Goal: Transaction & Acquisition: Download file/media

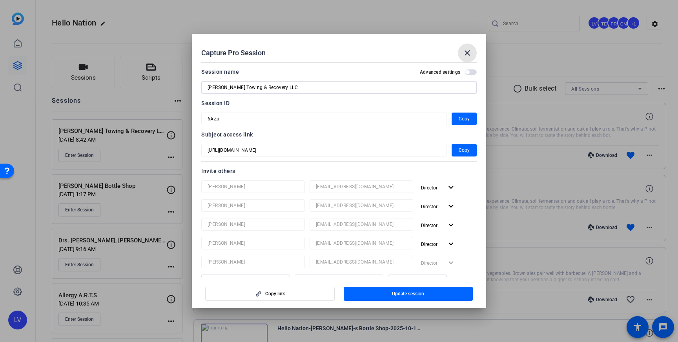
drag, startPoint x: 470, startPoint y: 52, endPoint x: 456, endPoint y: 54, distance: 14.2
click at [470, 52] on mat-icon "close" at bounding box center [467, 52] width 9 height 9
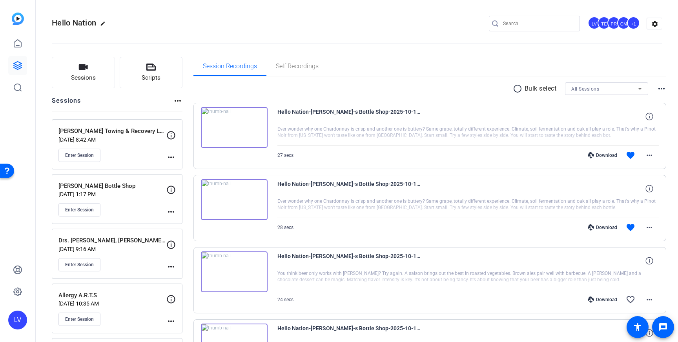
click at [522, 24] on input "Search" at bounding box center [538, 23] width 71 height 9
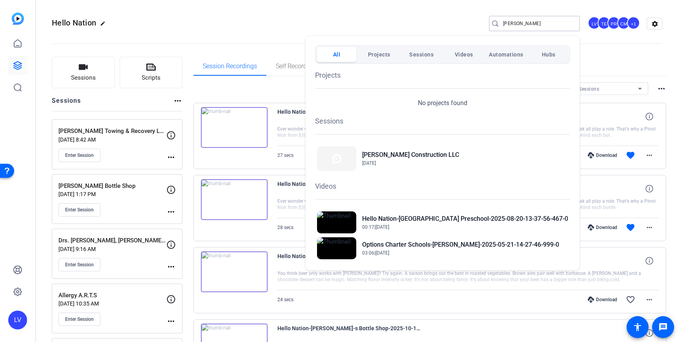
type input "gail"
click at [385, 158] on h2 "[PERSON_NAME] Construction LLC" at bounding box center [410, 154] width 97 height 9
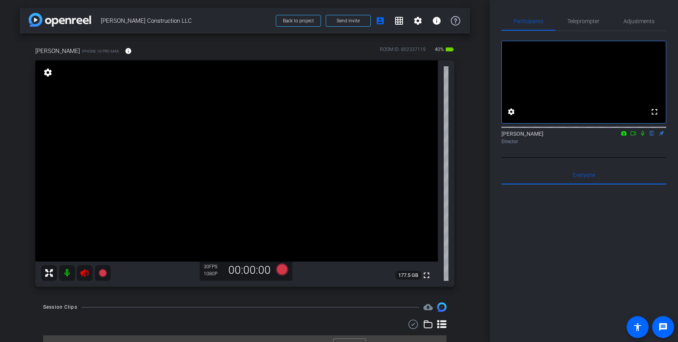
click at [84, 275] on icon at bounding box center [84, 272] width 9 height 9
click at [578, 24] on span "Teleprompter" at bounding box center [583, 20] width 32 height 5
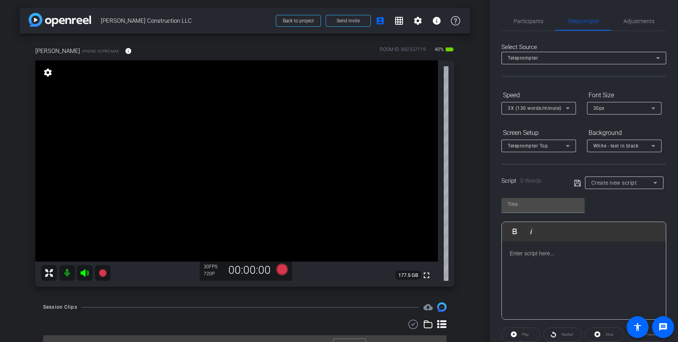
click at [557, 248] on div at bounding box center [584, 280] width 164 height 78
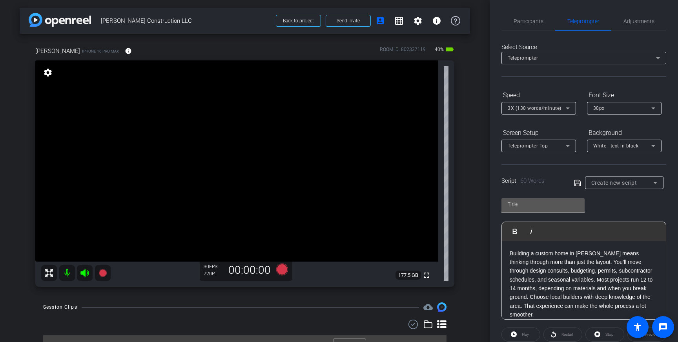
click at [537, 210] on div at bounding box center [543, 204] width 71 height 13
paste input "Building a custom home in Cody means thinking through more than just the layout…"
drag, startPoint x: 579, startPoint y: 204, endPoint x: 549, endPoint y: 206, distance: 29.8
click at [549, 206] on div "Building a custom home in Cody means thinking through more than just the layout…" at bounding box center [542, 205] width 83 height 15
drag, startPoint x: 577, startPoint y: 205, endPoint x: 449, endPoint y: 208, distance: 127.9
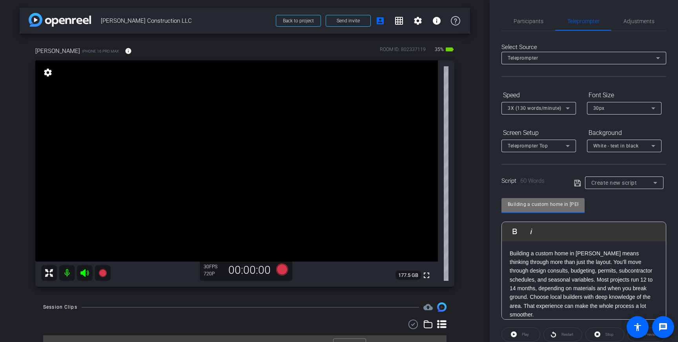
click at [449, 208] on div "arrow_back Gail Construction LLC Back to project Send invite account_box grid_o…" at bounding box center [339, 171] width 678 height 342
type input "."
click at [557, 206] on input "text" at bounding box center [543, 204] width 71 height 9
type input "Gail"
drag, startPoint x: 577, startPoint y: 183, endPoint x: 587, endPoint y: 186, distance: 10.7
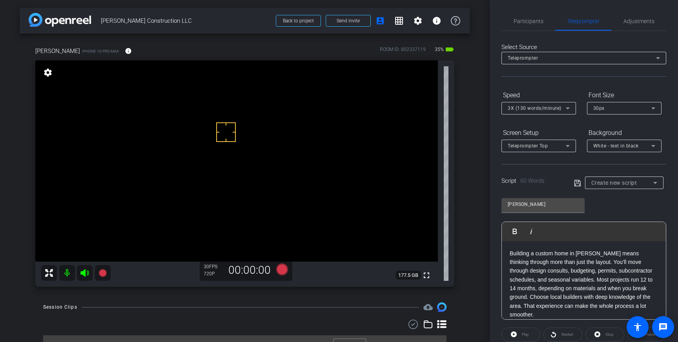
click at [577, 183] on icon at bounding box center [577, 182] width 7 height 9
drag, startPoint x: 525, startPoint y: 24, endPoint x: 537, endPoint y: 37, distance: 18.3
click at [525, 24] on span "Participants" at bounding box center [529, 20] width 30 height 5
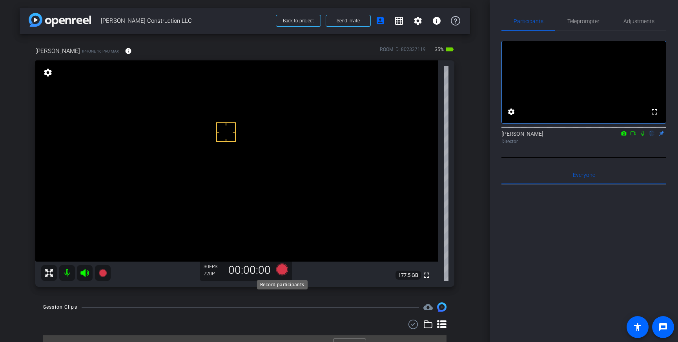
click at [283, 271] on icon at bounding box center [282, 270] width 12 height 12
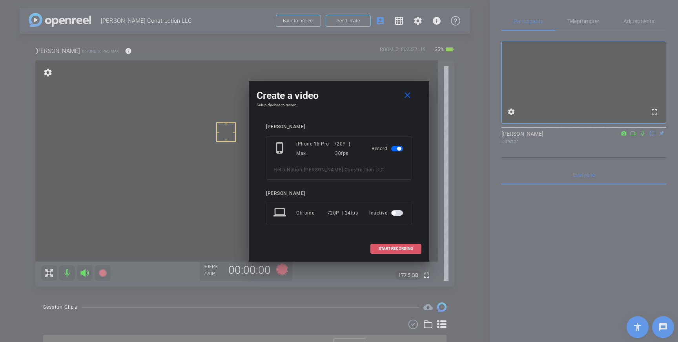
click at [395, 248] on span "START RECORDING" at bounding box center [396, 249] width 35 height 4
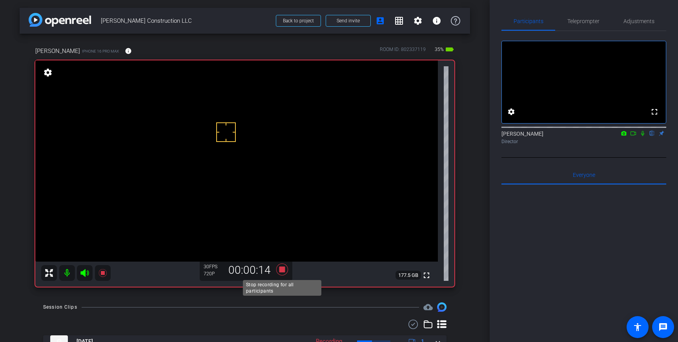
click at [283, 272] on icon at bounding box center [282, 270] width 12 height 12
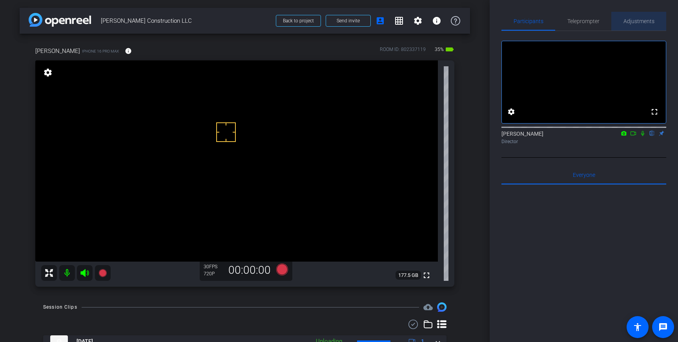
click at [642, 26] on span "Adjustments" at bounding box center [638, 21] width 31 height 19
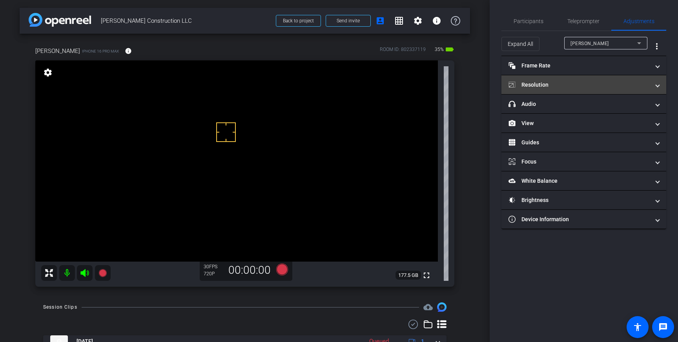
click at [610, 88] on mat-panel-title "Resolution" at bounding box center [578, 85] width 141 height 8
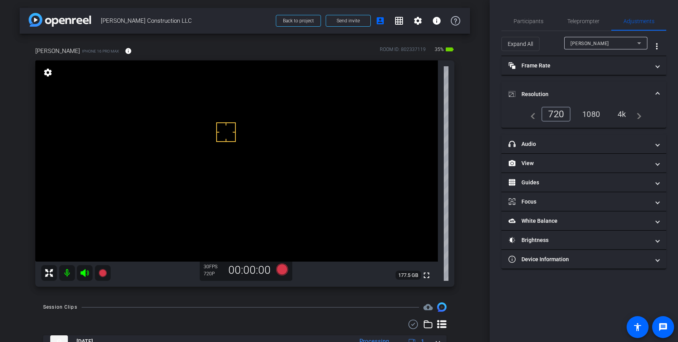
click at [619, 113] on div "4k" at bounding box center [622, 113] width 20 height 13
click at [658, 91] on span at bounding box center [657, 94] width 3 height 8
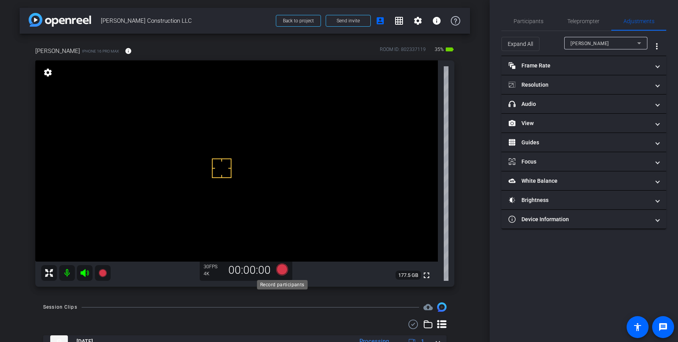
click at [284, 270] on icon at bounding box center [282, 270] width 12 height 12
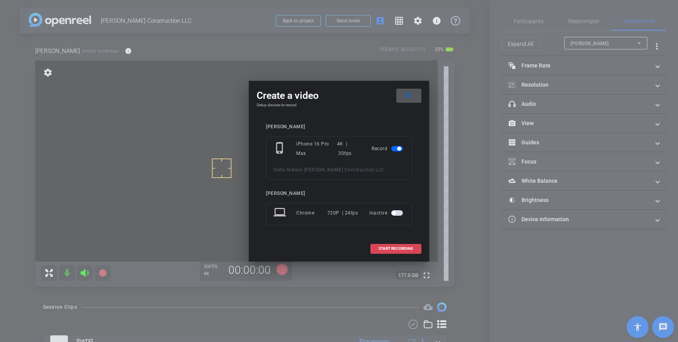
click at [389, 247] on span "START RECORDING" at bounding box center [396, 249] width 35 height 4
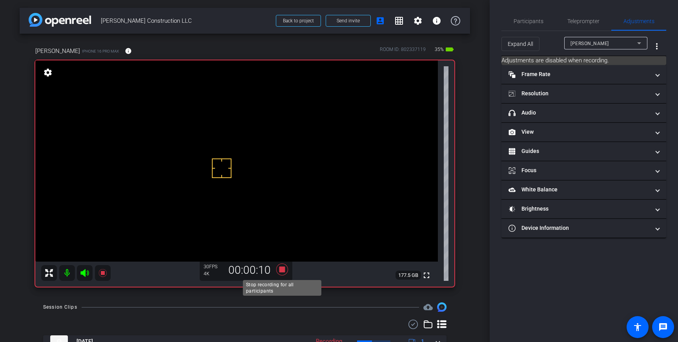
click at [282, 271] on icon at bounding box center [282, 270] width 12 height 12
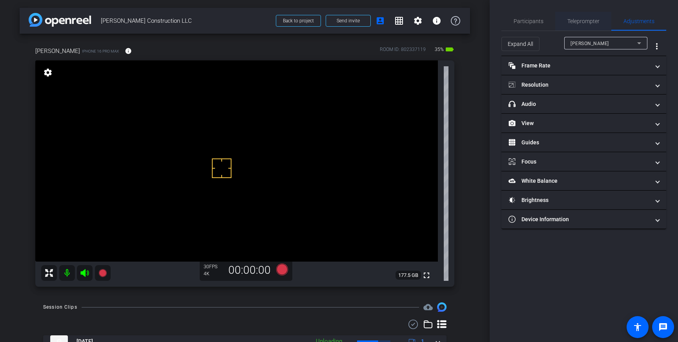
click at [587, 18] on span "Teleprompter" at bounding box center [583, 20] width 32 height 5
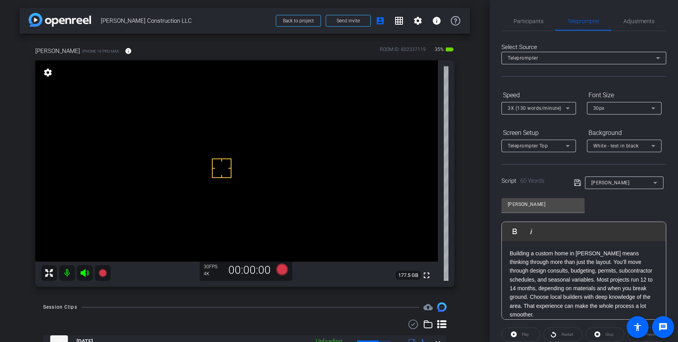
scroll to position [87, 0]
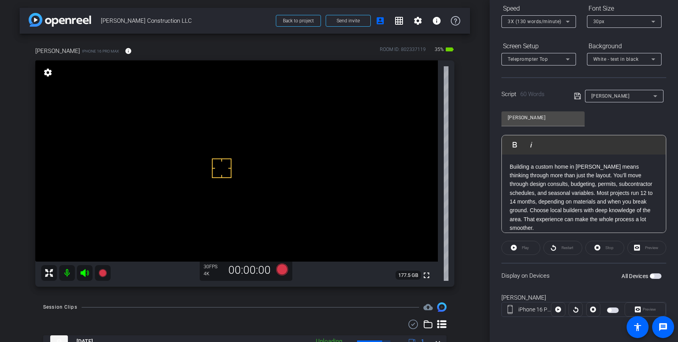
click at [654, 276] on span "button" at bounding box center [652, 276] width 4 height 4
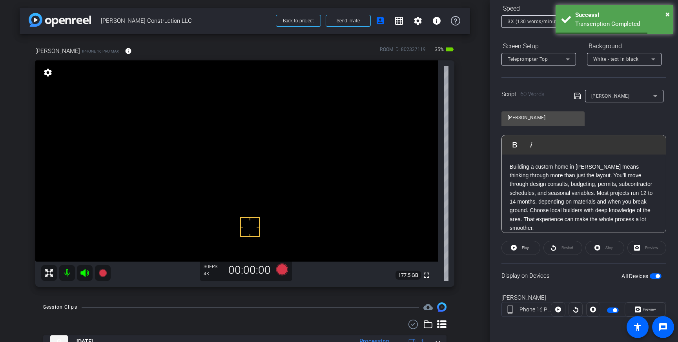
scroll to position [0, 0]
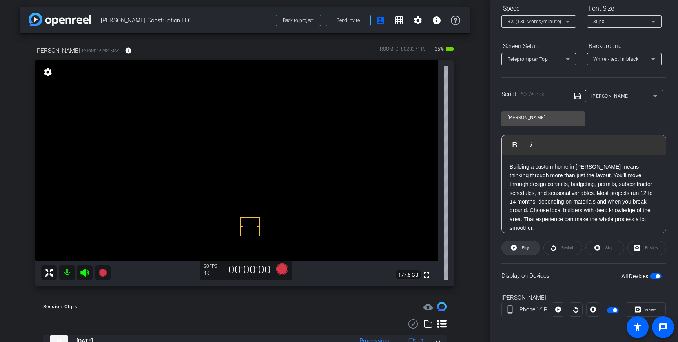
click at [524, 251] on span "Play" at bounding box center [524, 247] width 9 height 11
click at [612, 249] on span "Stop" at bounding box center [609, 248] width 8 height 4
drag, startPoint x: 647, startPoint y: 212, endPoint x: 651, endPoint y: 242, distance: 30.6
click at [647, 212] on p "Building a custom home in Cody means thinking through more than just the layout…" at bounding box center [584, 197] width 148 height 70
click at [512, 220] on p "Building a custom home in Cody means thinking through more than just the layout…" at bounding box center [584, 197] width 148 height 70
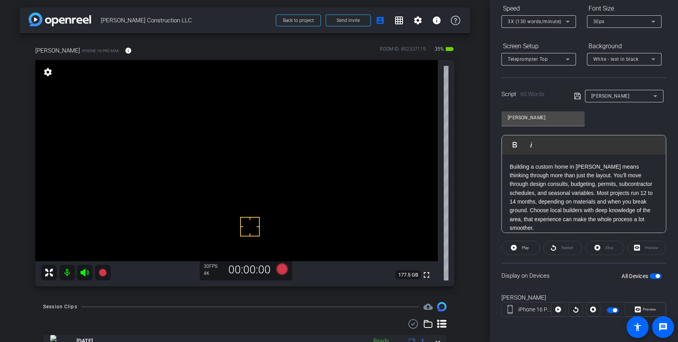
click at [601, 210] on p "Building a custom home in Cody means thinking through more than just the layout…" at bounding box center [584, 197] width 148 height 70
click at [576, 95] on icon at bounding box center [577, 96] width 6 height 6
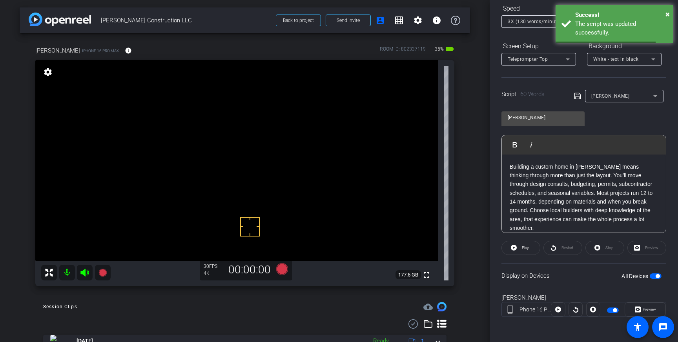
click at [656, 276] on span "button" at bounding box center [658, 276] width 4 height 4
click at [656, 276] on span "button" at bounding box center [656, 275] width 12 height 5
click at [521, 248] on span "Play" at bounding box center [524, 247] width 9 height 11
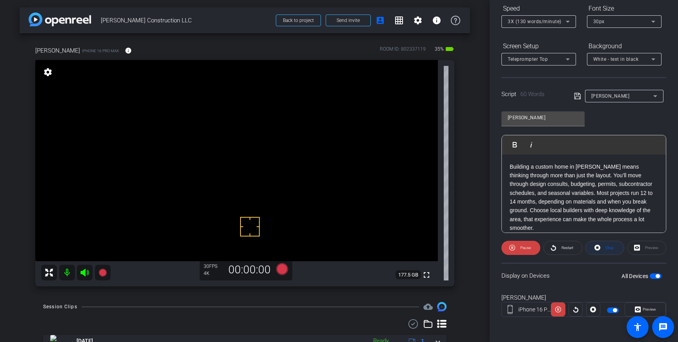
click at [600, 249] on icon at bounding box center [597, 248] width 6 height 10
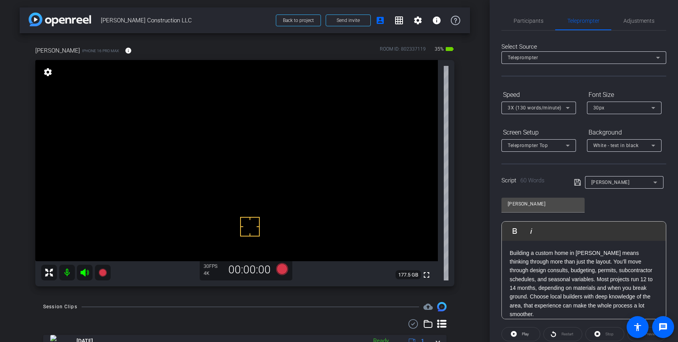
scroll to position [0, 0]
click at [281, 269] on icon at bounding box center [282, 269] width 12 height 12
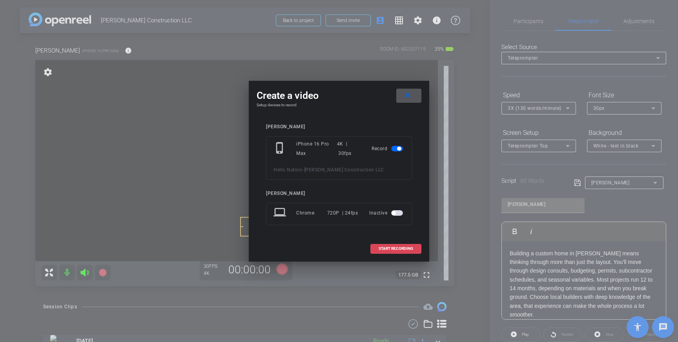
click at [396, 245] on span at bounding box center [396, 248] width 50 height 19
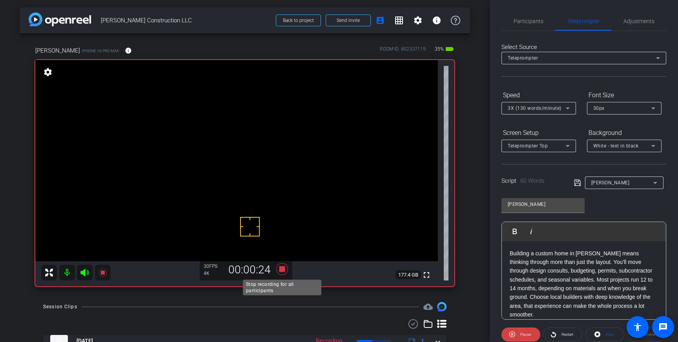
click at [283, 271] on icon at bounding box center [282, 269] width 12 height 12
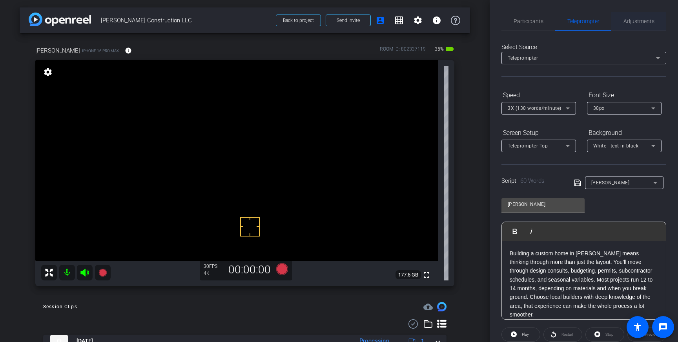
click at [646, 21] on span "Adjustments" at bounding box center [638, 20] width 31 height 5
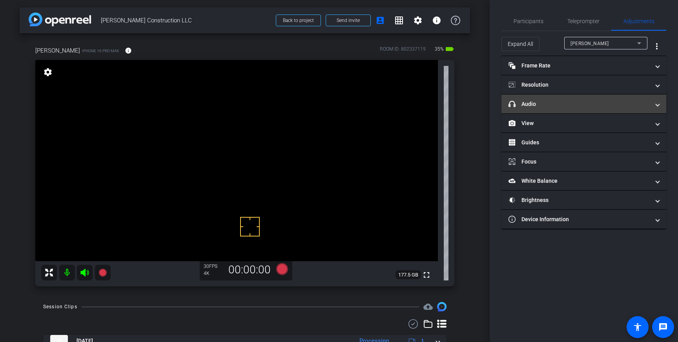
click at [645, 107] on mat-panel-title "headphone icon Audio" at bounding box center [578, 104] width 141 height 8
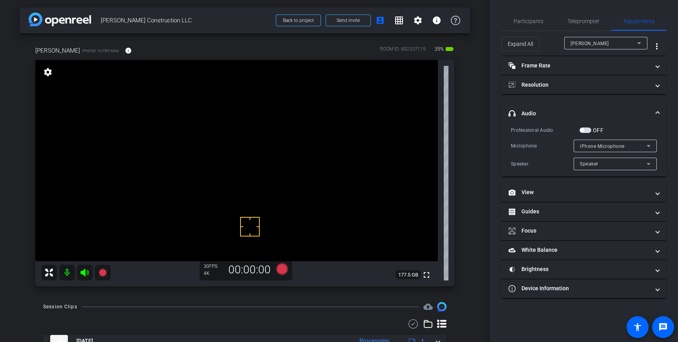
click at [582, 131] on span "button" at bounding box center [582, 130] width 4 height 4
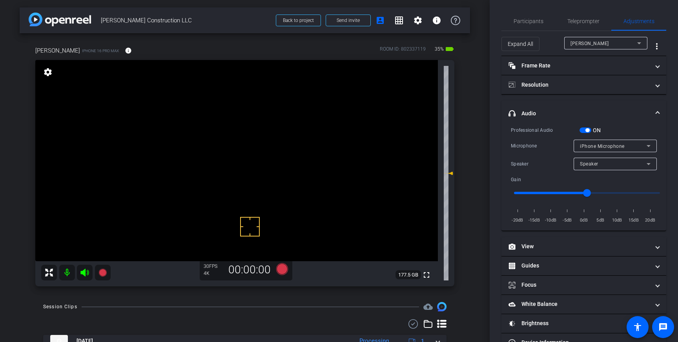
click at [587, 130] on span "button" at bounding box center [587, 130] width 4 height 4
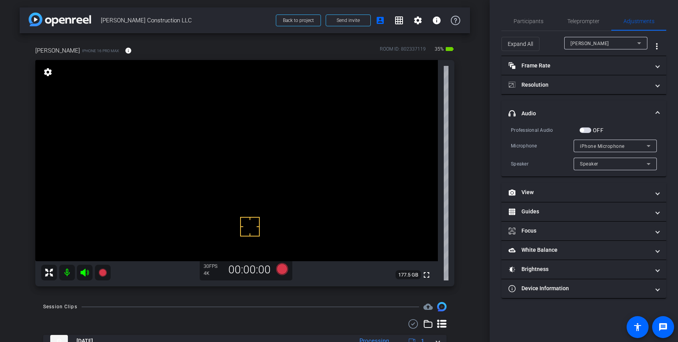
click at [586, 131] on span "button" at bounding box center [585, 129] width 12 height 5
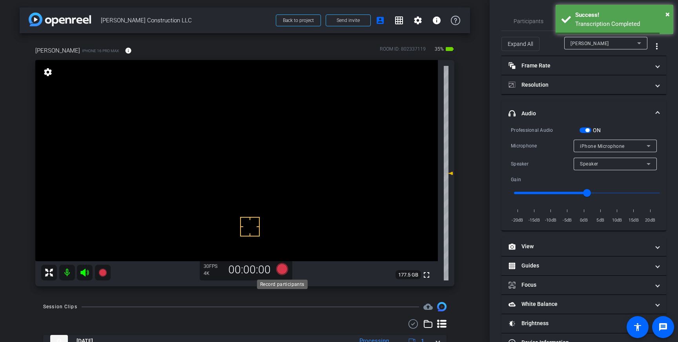
click at [286, 270] on icon at bounding box center [282, 269] width 12 height 12
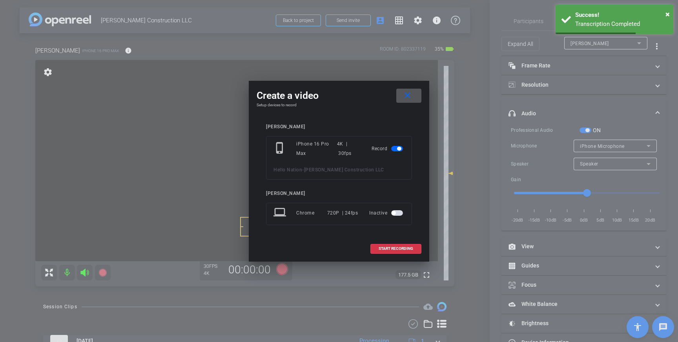
drag, startPoint x: 390, startPoint y: 248, endPoint x: 420, endPoint y: 233, distance: 33.3
click at [390, 248] on span "START RECORDING" at bounding box center [396, 249] width 35 height 4
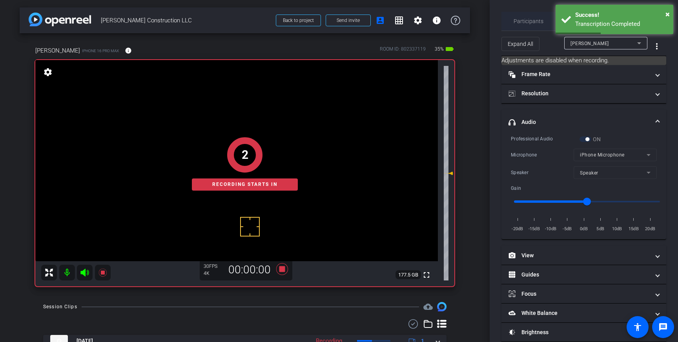
click at [523, 22] on span "Participants" at bounding box center [529, 20] width 30 height 5
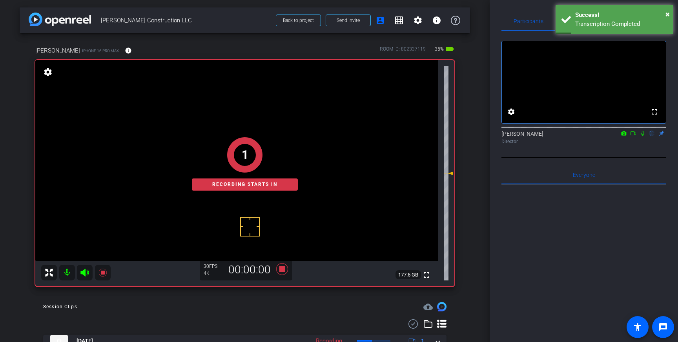
click at [642, 136] on icon at bounding box center [642, 133] width 3 height 5
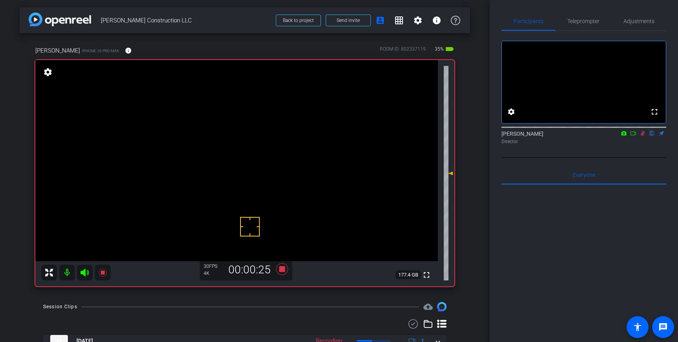
click at [643, 136] on icon at bounding box center [642, 133] width 6 height 5
click at [279, 269] on icon at bounding box center [282, 269] width 19 height 14
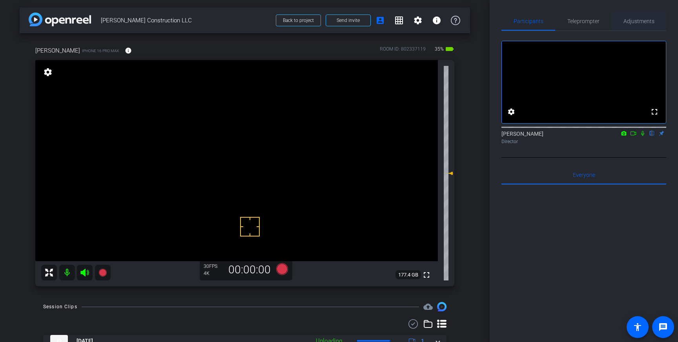
click at [647, 17] on span "Adjustments" at bounding box center [638, 21] width 31 height 19
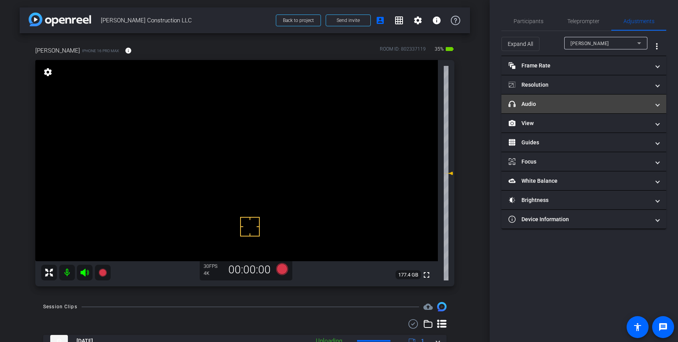
click at [612, 100] on mat-panel-title "headphone icon Audio" at bounding box center [578, 104] width 141 height 8
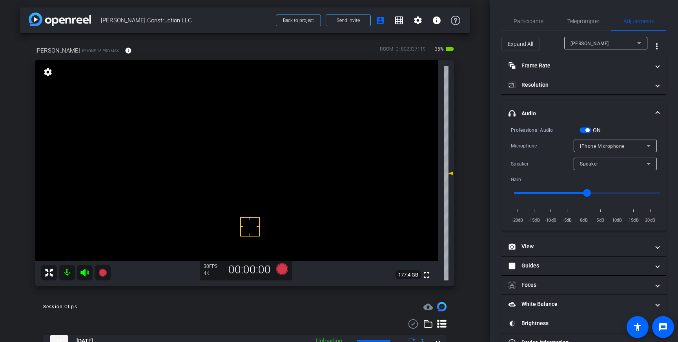
click at [586, 131] on span "button" at bounding box center [587, 130] width 4 height 4
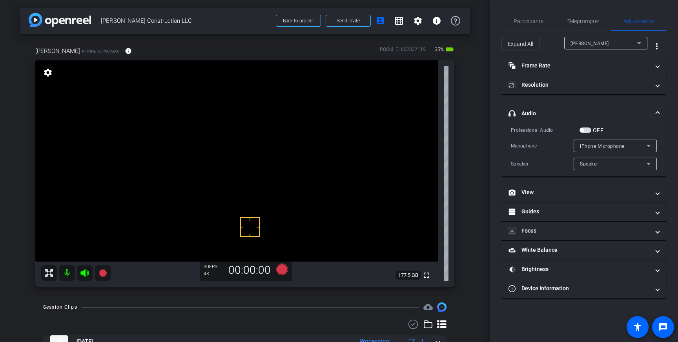
drag, startPoint x: 585, startPoint y: 130, endPoint x: 459, endPoint y: 198, distance: 143.1
click at [585, 130] on span "button" at bounding box center [585, 129] width 12 height 5
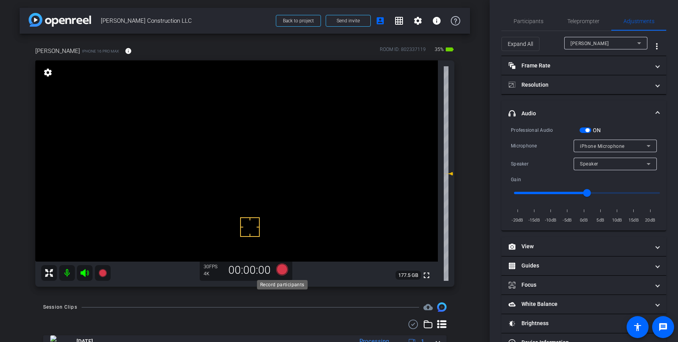
click at [283, 268] on icon at bounding box center [282, 270] width 12 height 12
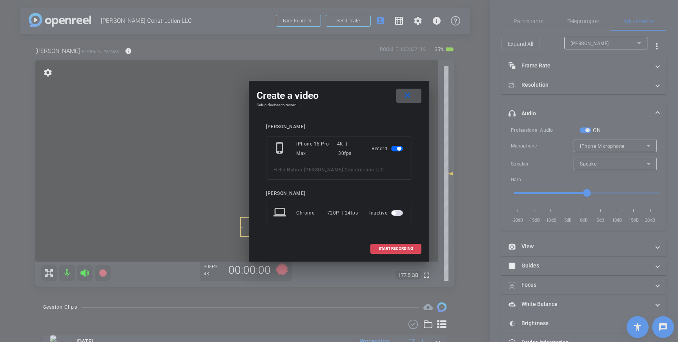
click at [392, 241] on span at bounding box center [396, 248] width 50 height 19
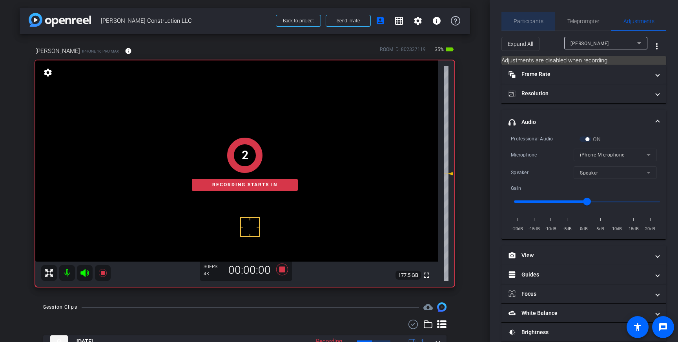
click at [538, 27] on span "Participants" at bounding box center [529, 21] width 30 height 19
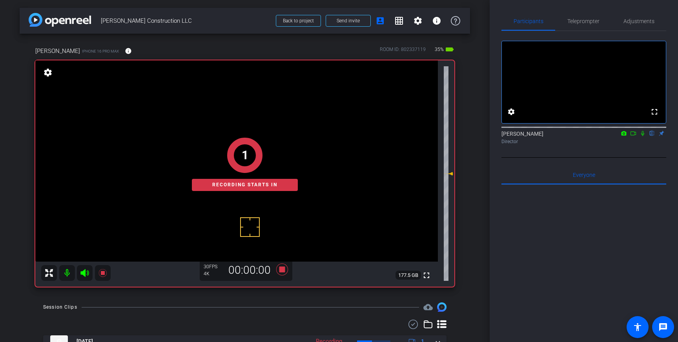
click at [643, 136] on icon at bounding box center [642, 133] width 6 height 5
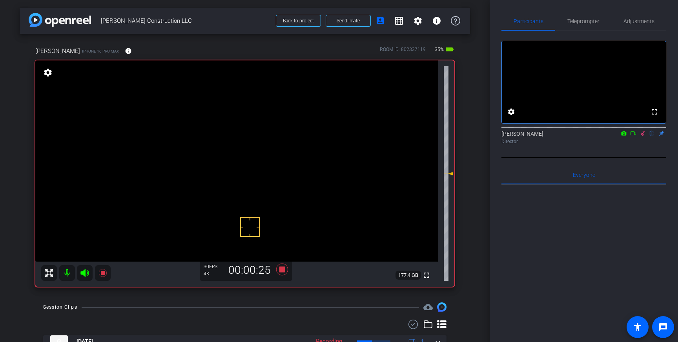
click at [642, 136] on icon at bounding box center [642, 133] width 6 height 5
click at [284, 268] on icon at bounding box center [282, 270] width 12 height 12
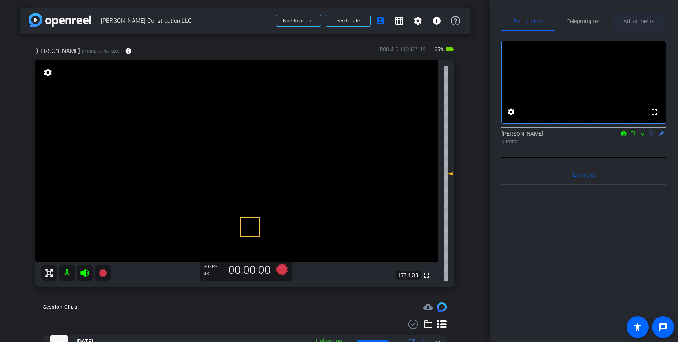
click at [622, 21] on div "Adjustments" at bounding box center [638, 21] width 55 height 19
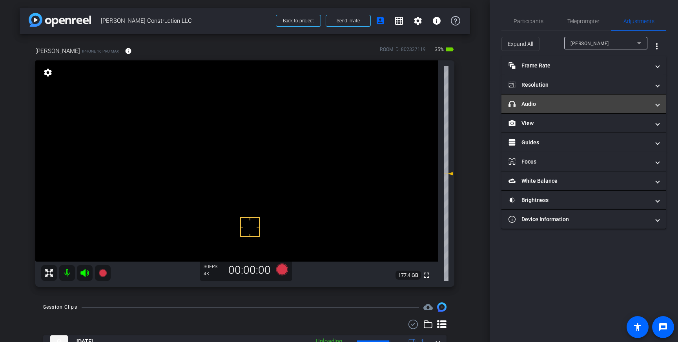
click at [622, 103] on mat-panel-title "headphone icon Audio" at bounding box center [578, 104] width 141 height 8
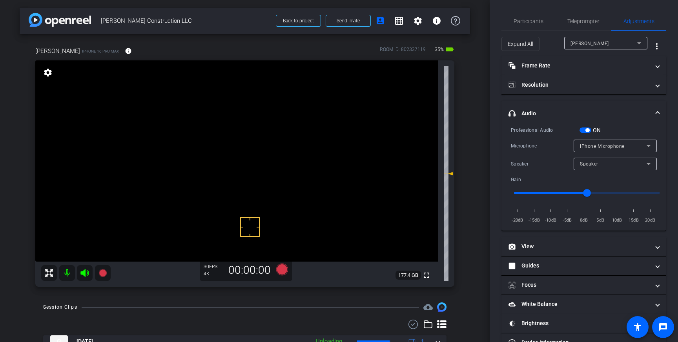
click at [587, 129] on span "button" at bounding box center [587, 130] width 4 height 4
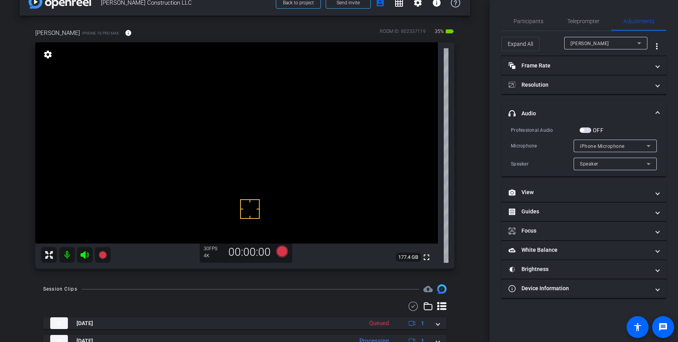
scroll to position [19, 0]
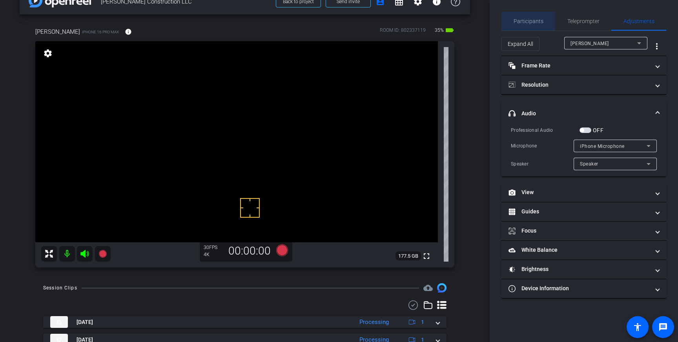
click at [533, 24] on span "Participants" at bounding box center [529, 20] width 30 height 5
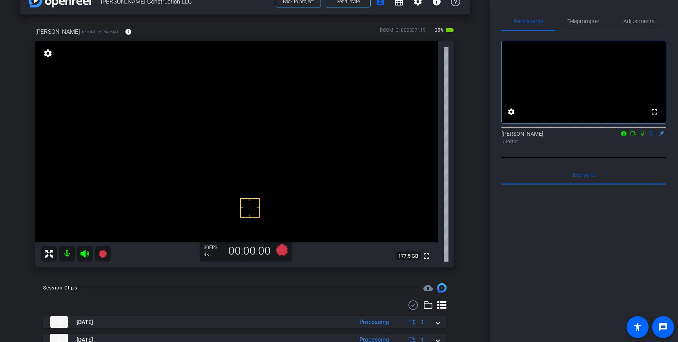
click at [642, 136] on icon at bounding box center [642, 133] width 3 height 5
click at [643, 136] on icon at bounding box center [643, 133] width 4 height 5
click at [585, 16] on span "Teleprompter" at bounding box center [583, 21] width 32 height 19
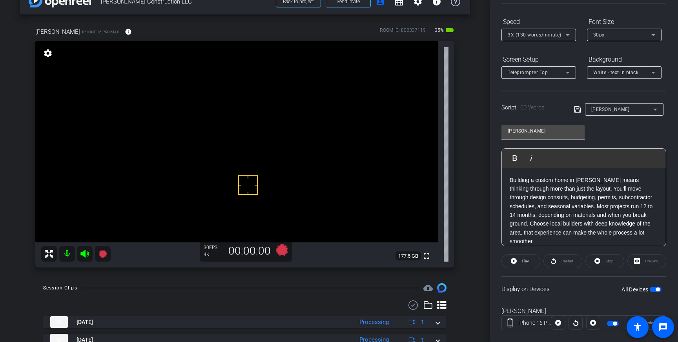
scroll to position [87, 0]
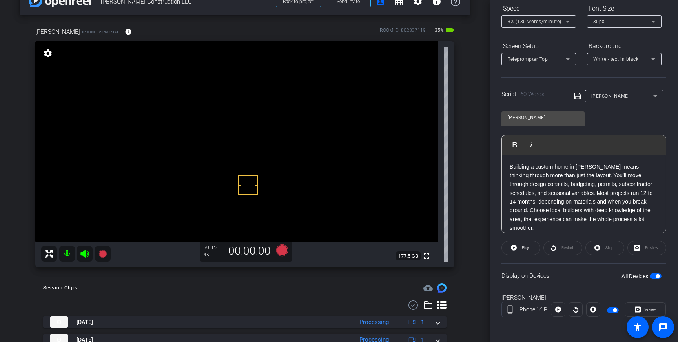
click at [656, 275] on span "button" at bounding box center [658, 276] width 4 height 4
click at [656, 275] on span "button" at bounding box center [656, 275] width 12 height 5
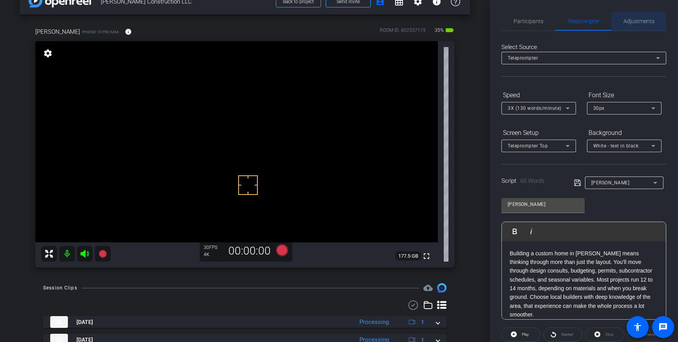
click at [643, 23] on span "Adjustments" at bounding box center [638, 20] width 31 height 5
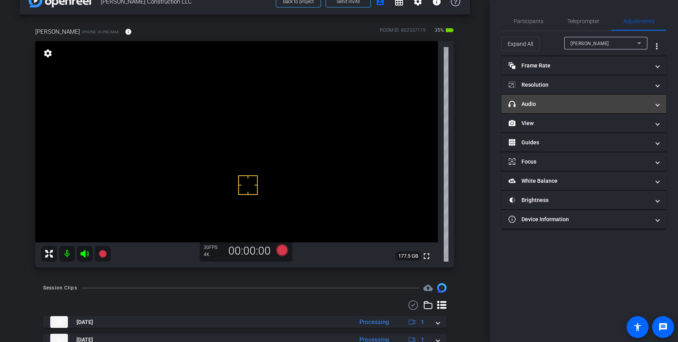
drag, startPoint x: 615, startPoint y: 103, endPoint x: 614, endPoint y: 116, distance: 13.0
click at [615, 103] on mat-panel-title "headphone icon Audio" at bounding box center [578, 104] width 141 height 8
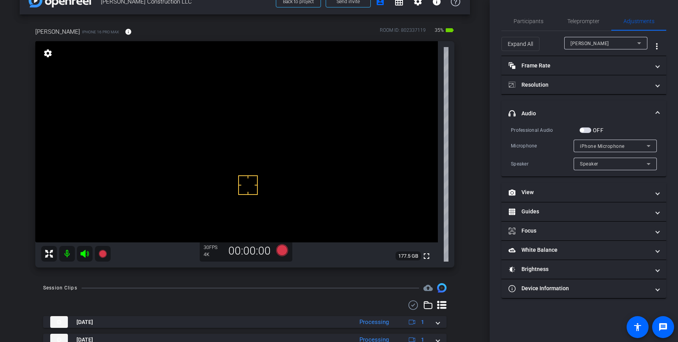
drag, startPoint x: 586, startPoint y: 130, endPoint x: 483, endPoint y: 187, distance: 118.0
click at [585, 131] on span "button" at bounding box center [585, 129] width 12 height 5
click at [281, 252] on icon at bounding box center [282, 250] width 12 height 12
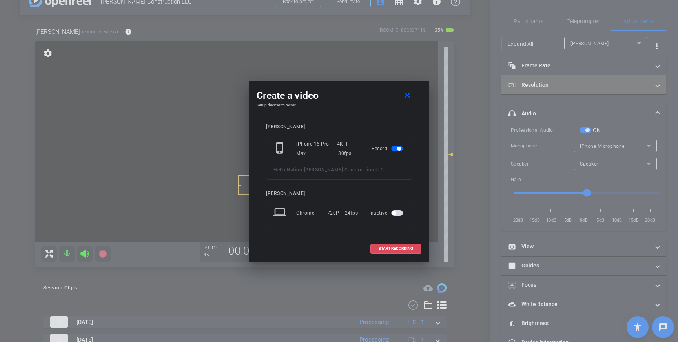
drag, startPoint x: 399, startPoint y: 248, endPoint x: 512, endPoint y: 85, distance: 199.3
click at [399, 248] on span "START RECORDING" at bounding box center [396, 249] width 35 height 4
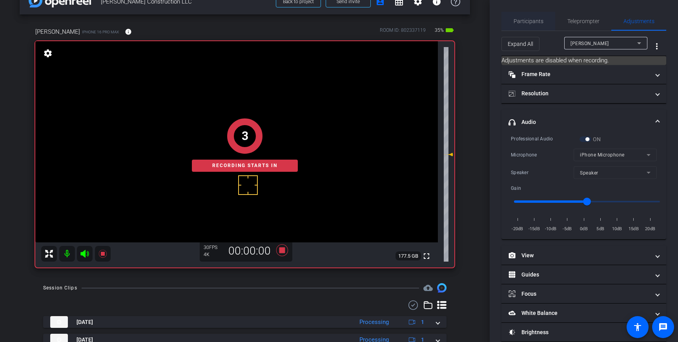
click at [518, 22] on span "Participants" at bounding box center [529, 20] width 30 height 5
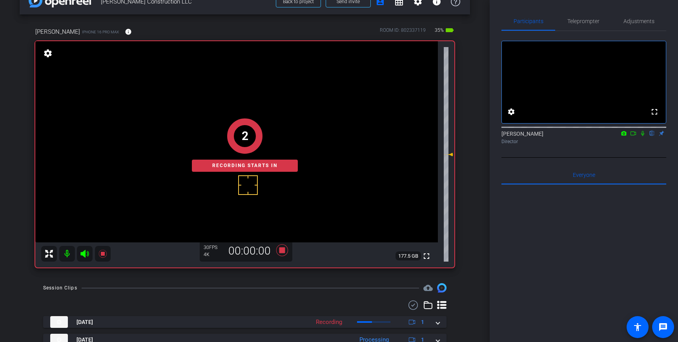
click at [641, 136] on icon at bounding box center [642, 133] width 6 height 5
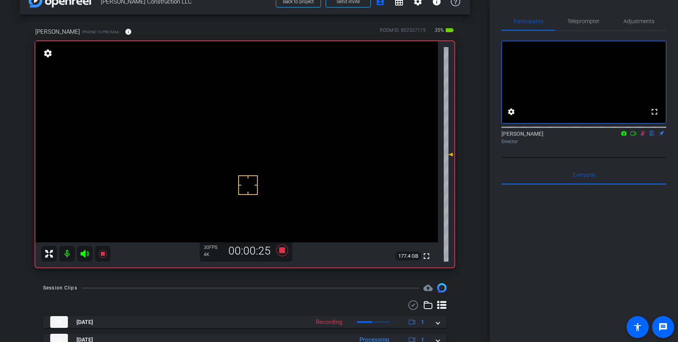
click at [644, 136] on icon at bounding box center [643, 133] width 4 height 5
click at [283, 253] on icon at bounding box center [282, 250] width 12 height 12
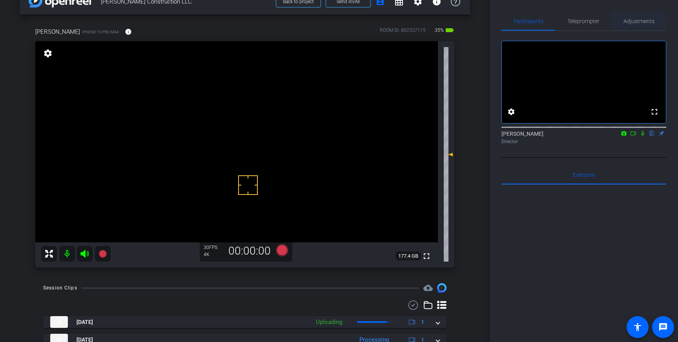
click at [650, 21] on span "Adjustments" at bounding box center [638, 20] width 31 height 5
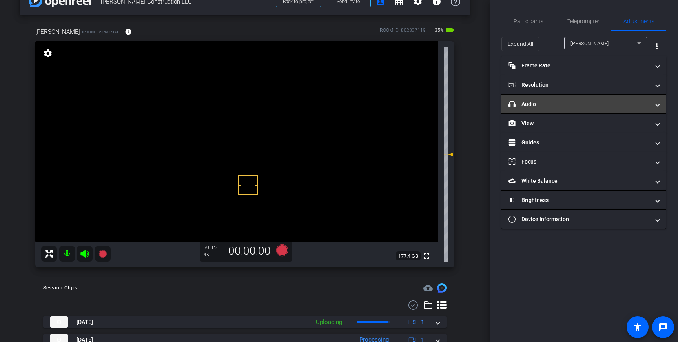
click at [600, 101] on mat-panel-title "headphone icon Audio" at bounding box center [578, 104] width 141 height 8
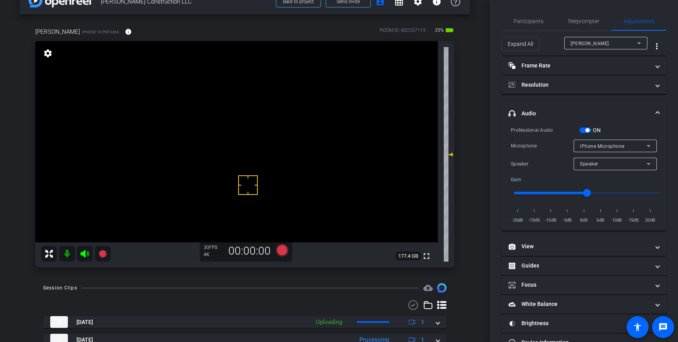
click at [586, 131] on span "button" at bounding box center [587, 130] width 4 height 4
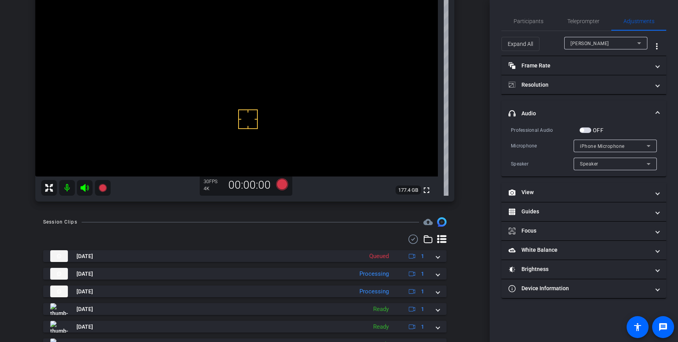
scroll to position [95, 0]
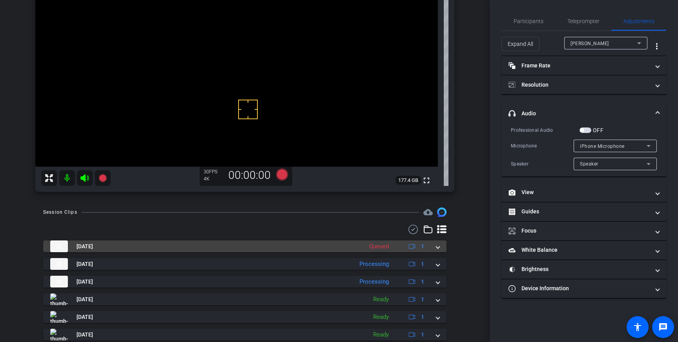
click at [439, 248] on span at bounding box center [437, 246] width 3 height 8
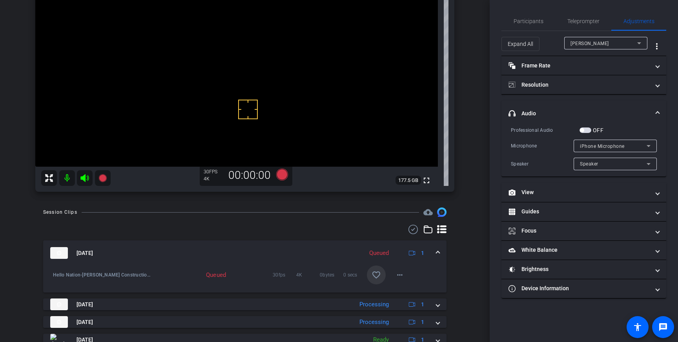
click at [373, 281] on span at bounding box center [376, 275] width 19 height 19
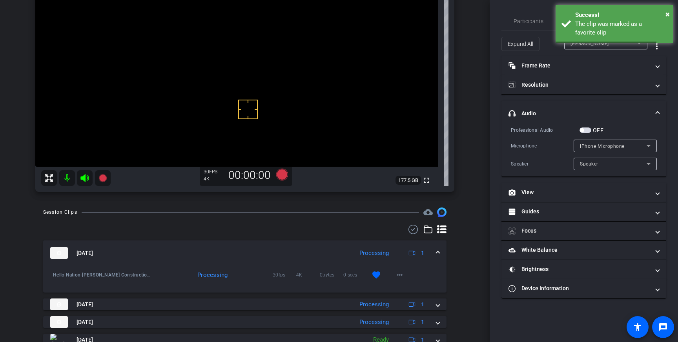
click at [439, 253] on span at bounding box center [437, 253] width 3 height 8
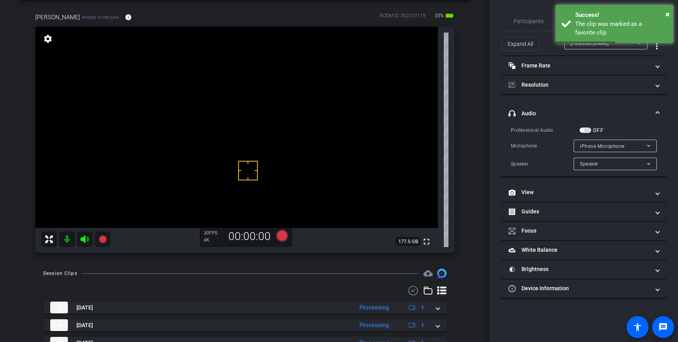
scroll to position [31, 0]
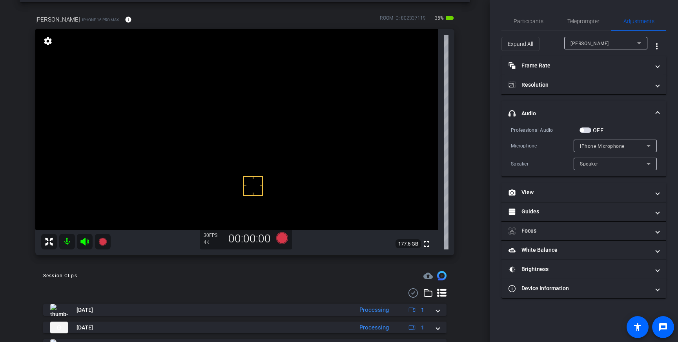
drag, startPoint x: 253, startPoint y: 186, endPoint x: 259, endPoint y: 186, distance: 5.9
click at [583, 131] on span "button" at bounding box center [582, 130] width 4 height 4
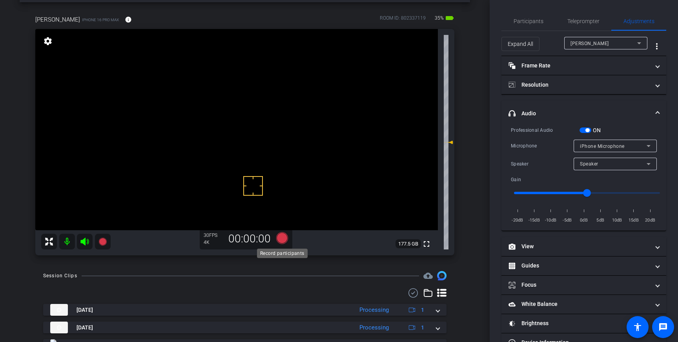
drag, startPoint x: 280, startPoint y: 237, endPoint x: 287, endPoint y: 238, distance: 7.1
click at [287, 238] on icon at bounding box center [282, 238] width 19 height 14
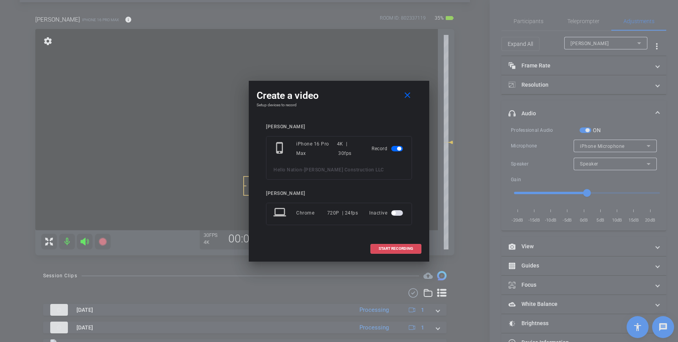
drag, startPoint x: 408, startPoint y: 248, endPoint x: 463, endPoint y: 208, distance: 68.3
click at [408, 249] on span "START RECORDING" at bounding box center [396, 249] width 35 height 4
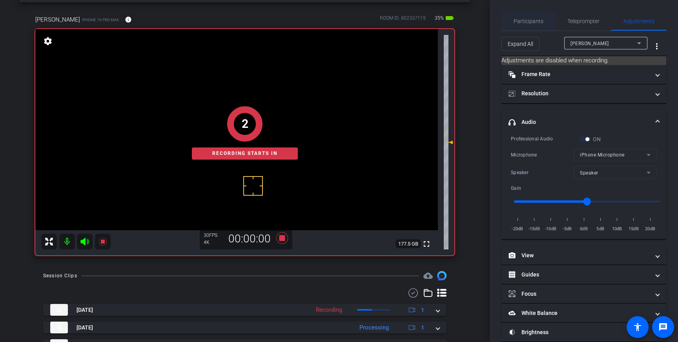
click at [518, 20] on span "Participants" at bounding box center [529, 20] width 30 height 5
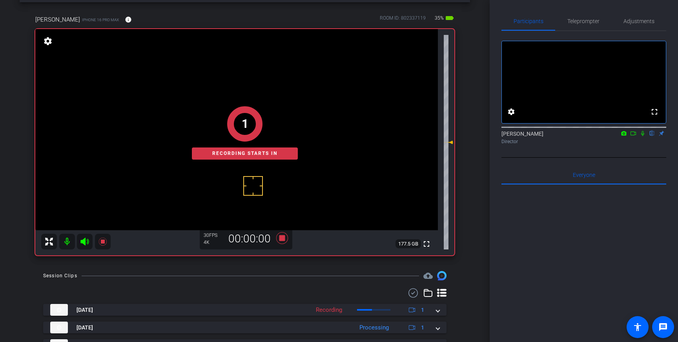
click at [643, 136] on icon at bounding box center [642, 133] width 6 height 5
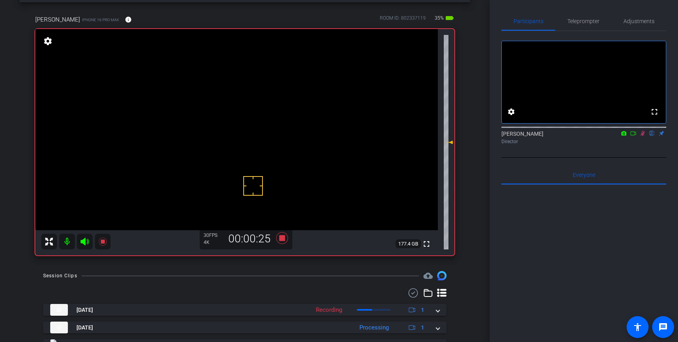
click at [643, 136] on icon at bounding box center [643, 133] width 4 height 5
click at [284, 238] on icon at bounding box center [282, 238] width 12 height 12
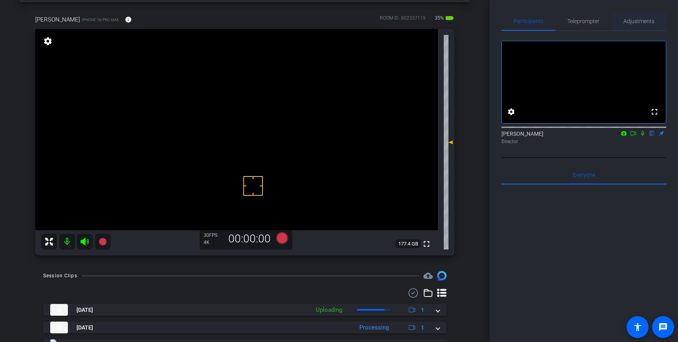
click at [645, 20] on span "Adjustments" at bounding box center [638, 20] width 31 height 5
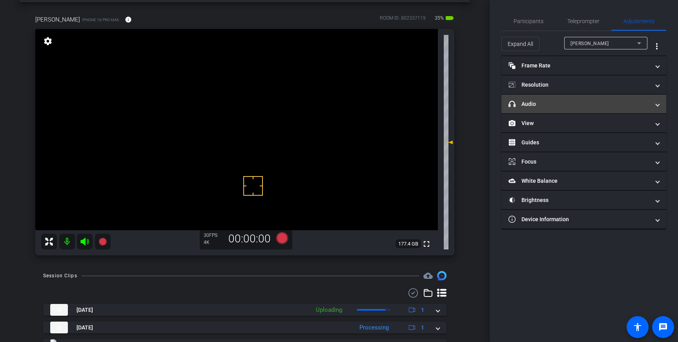
click at [593, 104] on mat-panel-title "headphone icon Audio" at bounding box center [578, 104] width 141 height 8
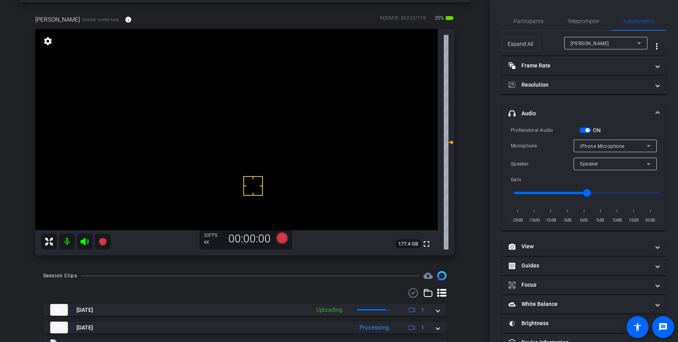
click at [584, 129] on span "button" at bounding box center [585, 129] width 12 height 5
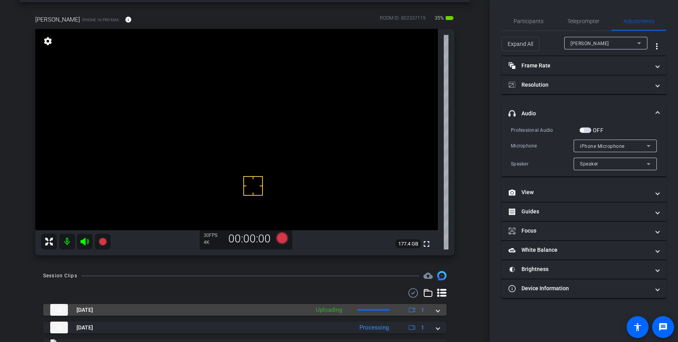
click at [434, 314] on div "Oct 14, 2025 Uploading 1" at bounding box center [243, 310] width 386 height 12
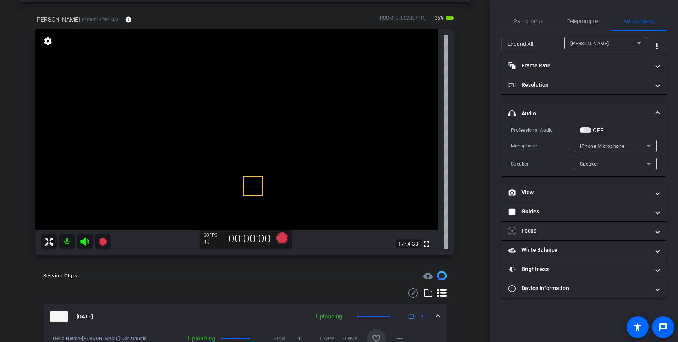
click at [376, 335] on mat-icon "favorite_border" at bounding box center [376, 338] width 9 height 9
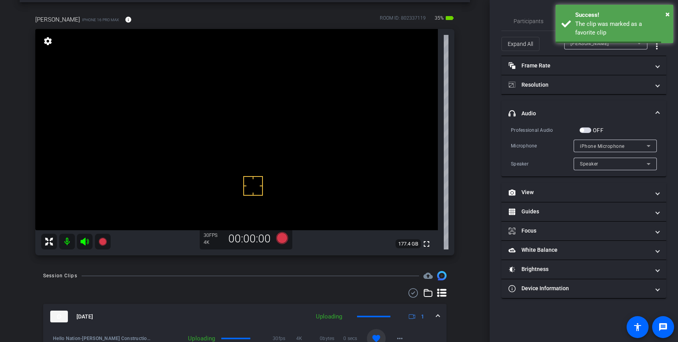
click at [439, 319] on span at bounding box center [437, 317] width 3 height 8
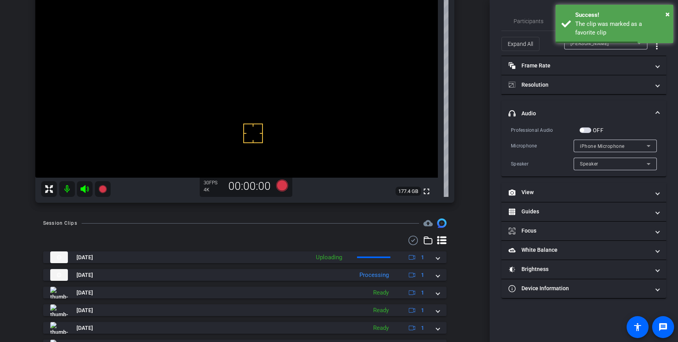
scroll to position [86, 0]
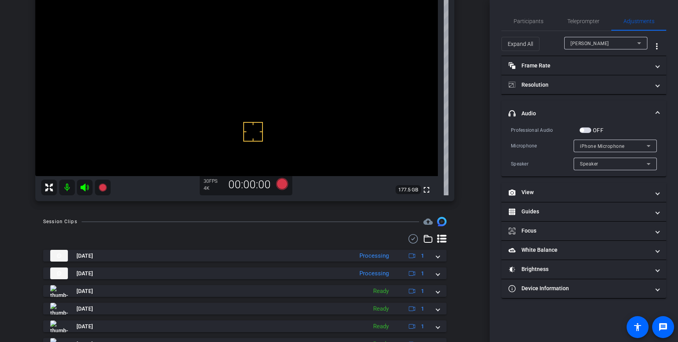
click at [659, 111] on mat-expansion-panel-header "headphone icon Audio" at bounding box center [583, 113] width 165 height 25
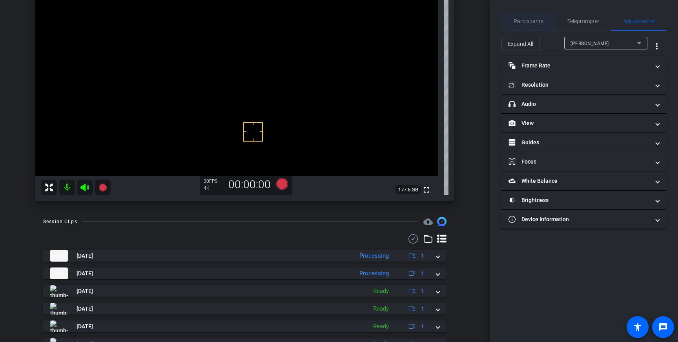
click at [529, 24] on span "Participants" at bounding box center [529, 20] width 30 height 5
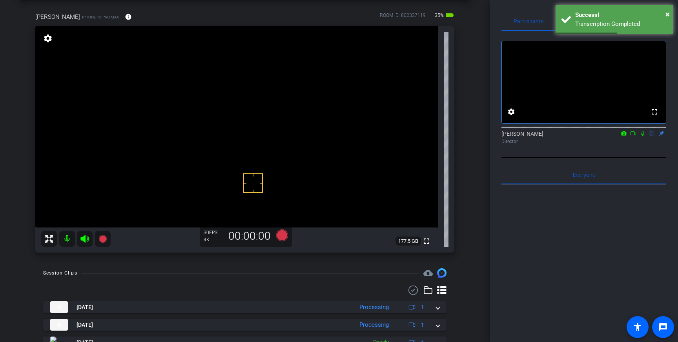
scroll to position [30, 0]
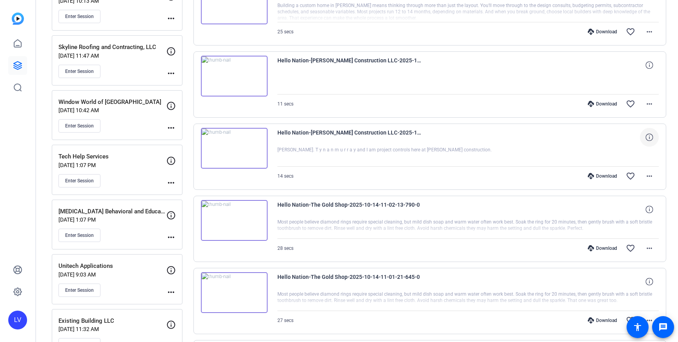
scroll to position [412, 0]
click at [654, 179] on span at bounding box center [649, 177] width 19 height 19
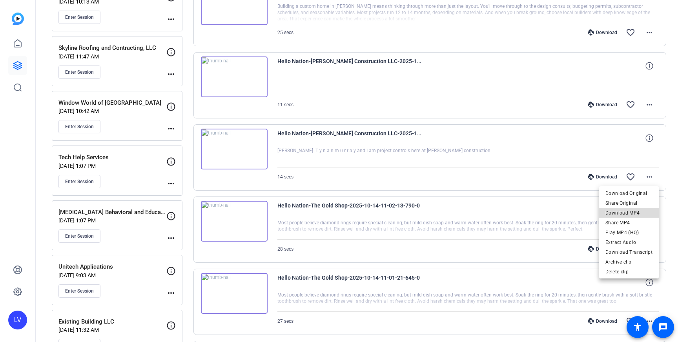
click at [637, 213] on span "Download MP4" at bounding box center [628, 212] width 47 height 9
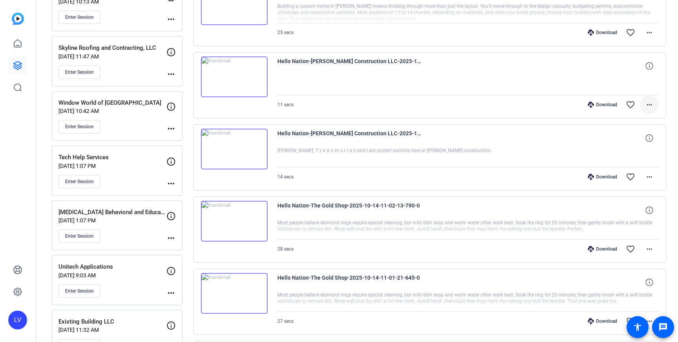
click at [649, 103] on mat-icon "more_horiz" at bounding box center [649, 104] width 9 height 9
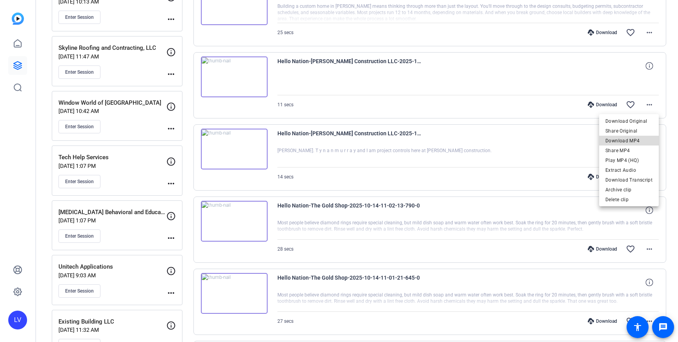
click at [635, 138] on span "Download MP4" at bounding box center [628, 140] width 47 height 9
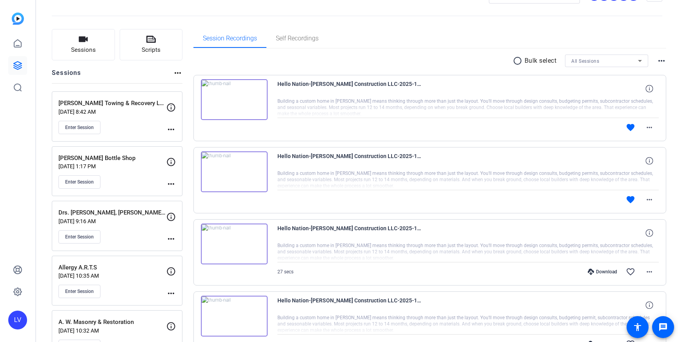
scroll to position [29, 0]
click at [652, 199] on mat-icon "more_horiz" at bounding box center [649, 198] width 9 height 9
click at [579, 191] on div at bounding box center [339, 171] width 678 height 342
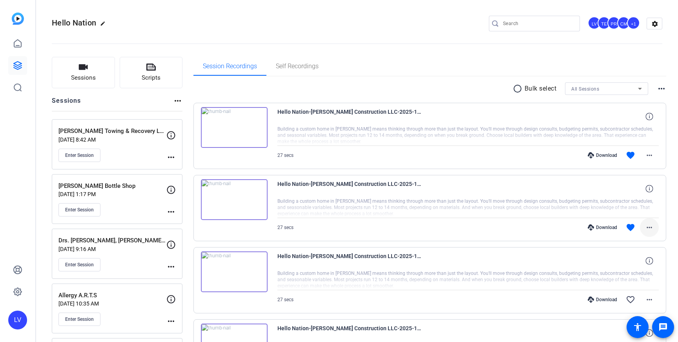
click at [650, 229] on mat-icon "more_horiz" at bounding box center [649, 227] width 9 height 9
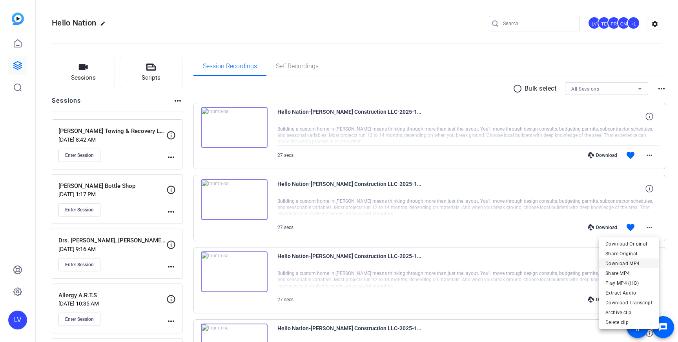
click at [630, 266] on span "Download MP4" at bounding box center [628, 263] width 47 height 9
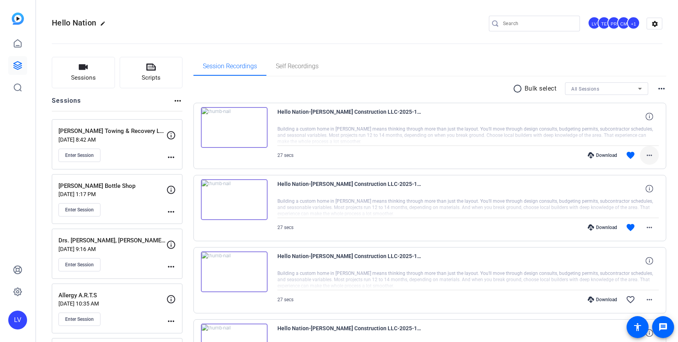
click at [654, 158] on mat-icon "more_horiz" at bounding box center [649, 155] width 9 height 9
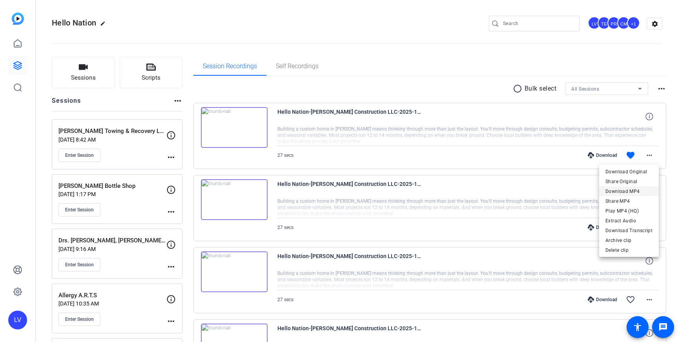
click at [639, 192] on span "Download MP4" at bounding box center [628, 191] width 47 height 9
